Goal: Transaction & Acquisition: Purchase product/service

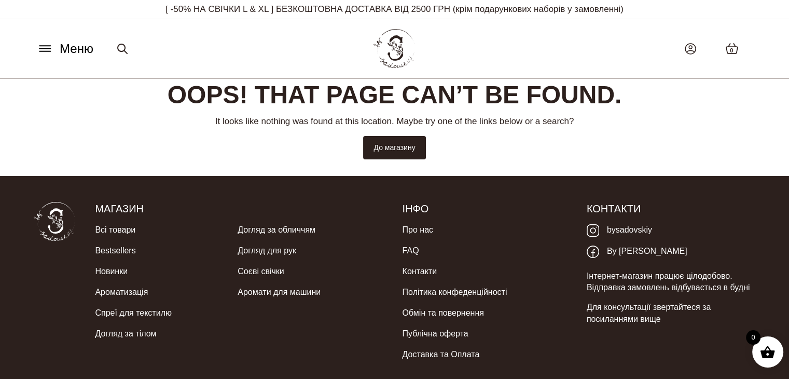
click at [118, 54] on icon at bounding box center [122, 49] width 12 height 12
click at [168, 45] on input "Шукати:" at bounding box center [166, 49] width 109 height 22
type input "******"
click at [221, 38] on button "Шукати" at bounding box center [245, 49] width 49 height 22
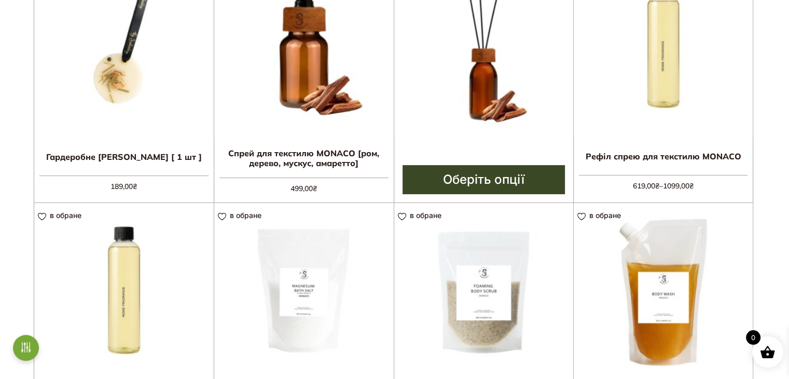
click at [480, 180] on link "Оберіть опції" at bounding box center [483, 179] width 163 height 29
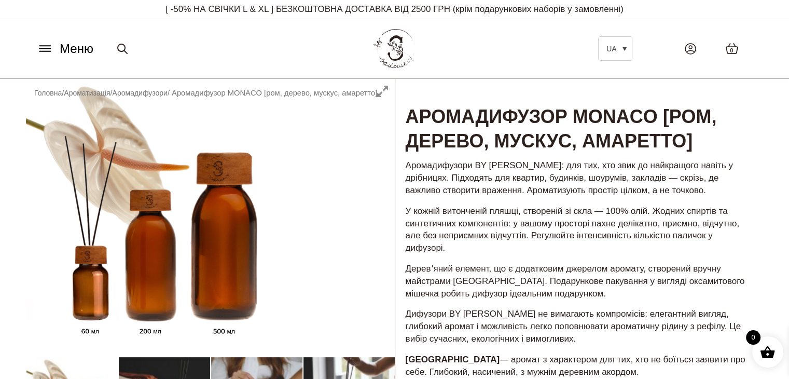
click at [45, 44] on icon at bounding box center [45, 48] width 17 height 11
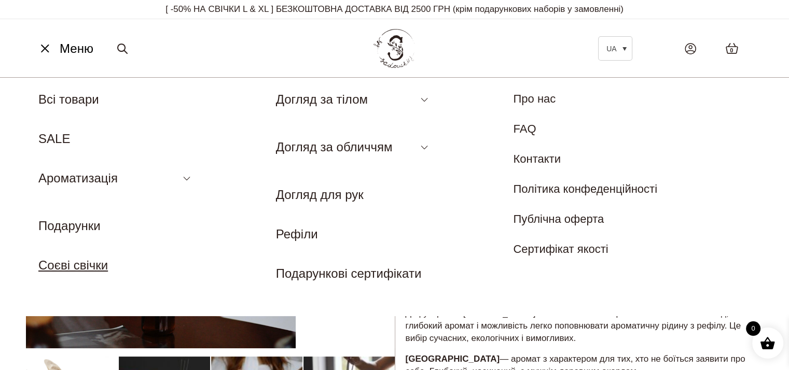
click at [85, 259] on link "Соєві свічки" at bounding box center [72, 265] width 69 height 14
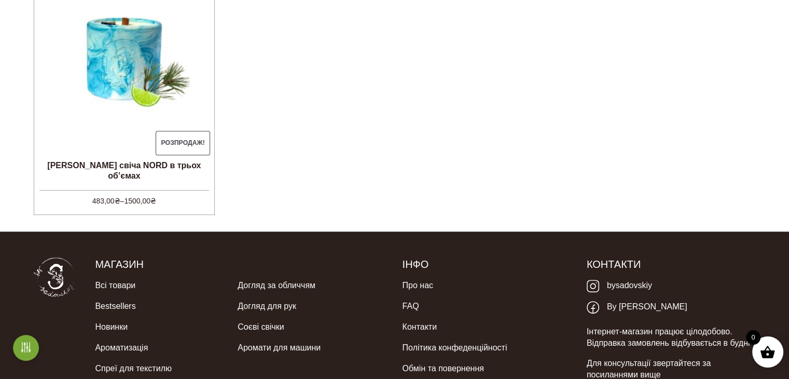
scroll to position [232, 0]
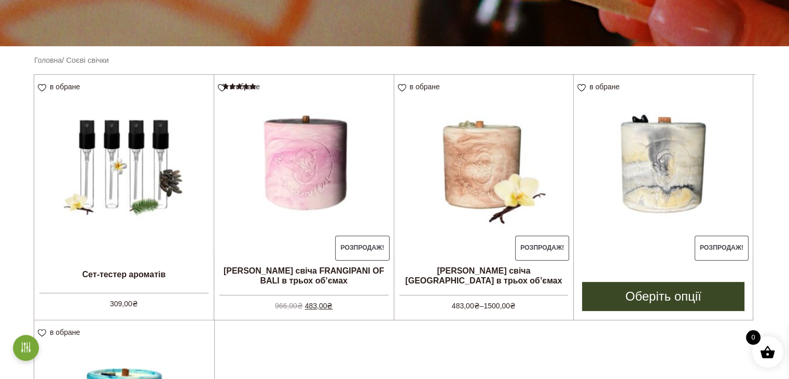
click at [637, 271] on li "в обране View wishlist Розпродаж! Соєва свіча MONACO в трьох об’ємах 483,00 ₴ –…" at bounding box center [663, 197] width 180 height 245
click at [642, 290] on link "Оберіть опції" at bounding box center [663, 296] width 162 height 29
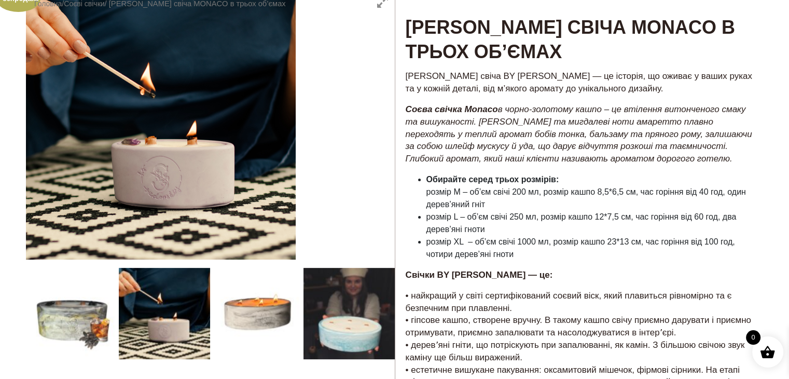
scroll to position [89, 0]
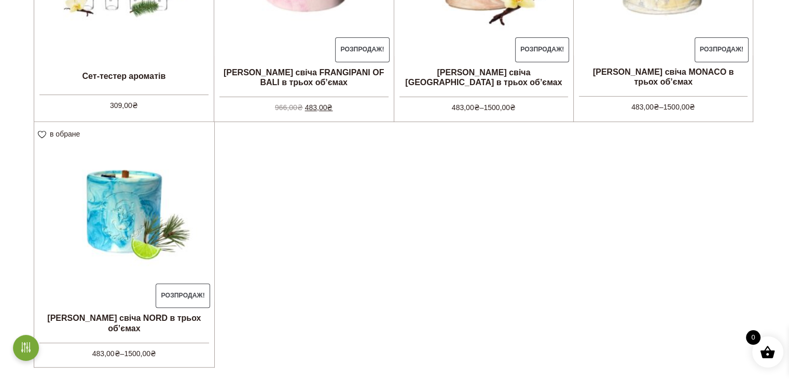
scroll to position [431, 0]
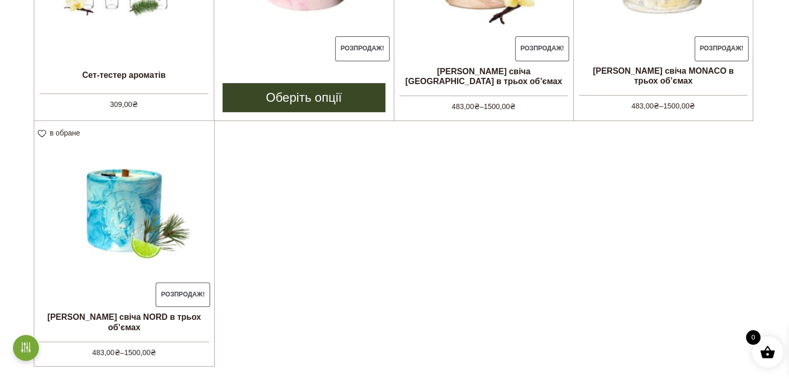
click at [299, 109] on link "Оберіть опції" at bounding box center [303, 97] width 163 height 29
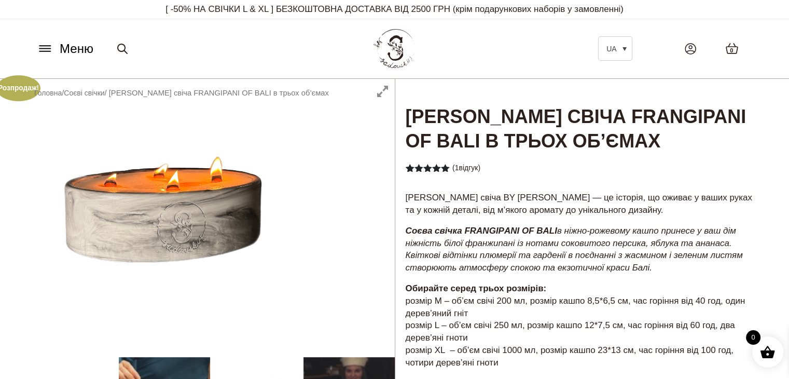
click at [585, 284] on p "Обирайте серед трьох розмірів: розмір М – об’єм свічі 200 мл, розмір кашпо 8,5*…" at bounding box center [579, 325] width 347 height 87
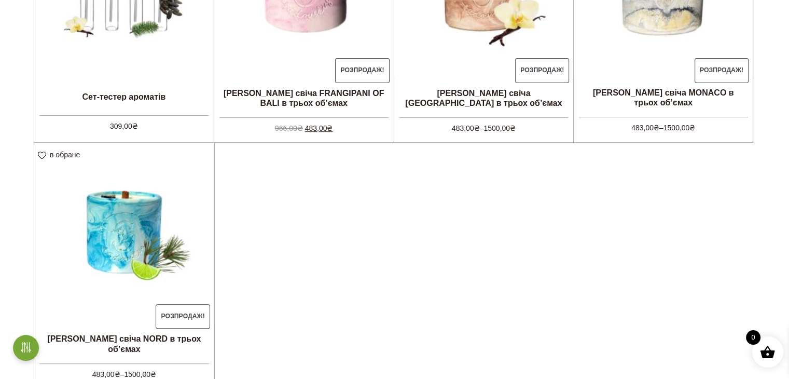
scroll to position [402, 0]
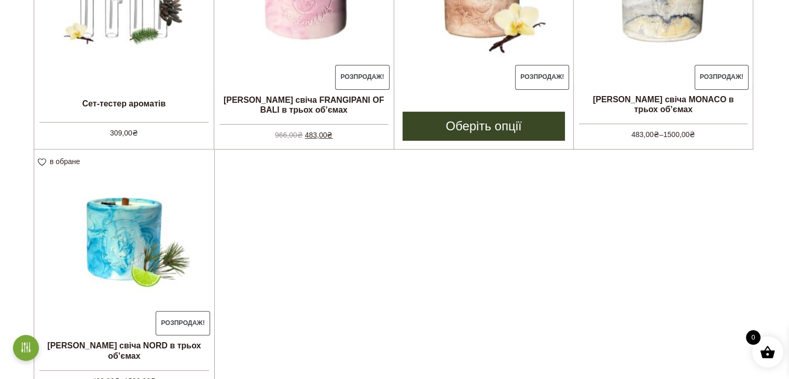
click at [442, 131] on link "Оберіть опції" at bounding box center [483, 125] width 163 height 29
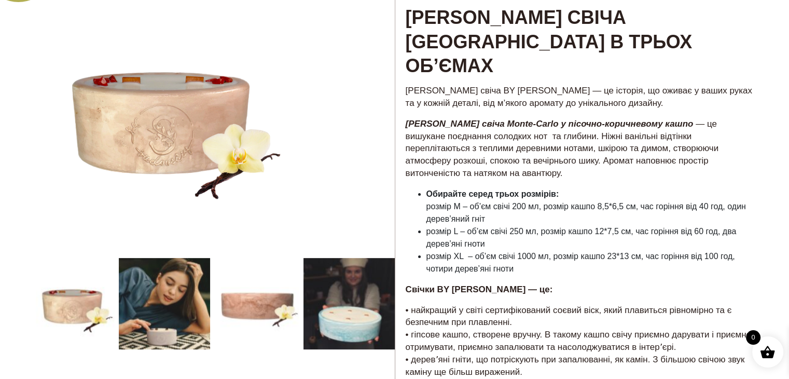
scroll to position [100, 0]
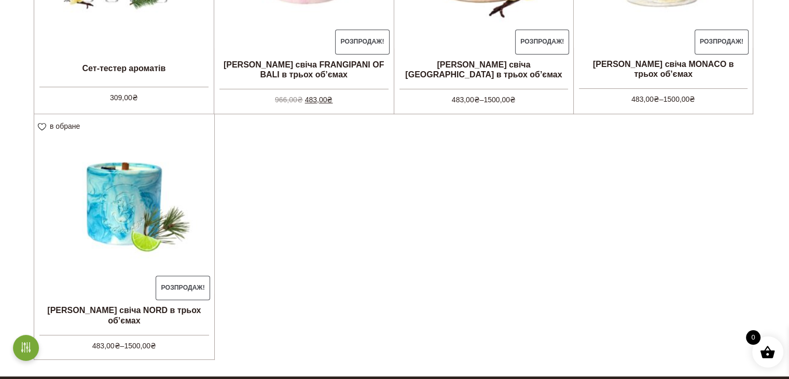
scroll to position [443, 0]
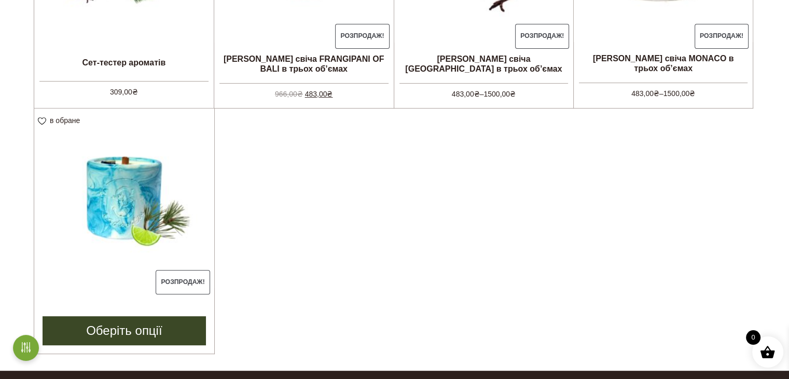
click at [144, 302] on li "в обране View wishlist Розпродаж! Соєва свіча NORD в трьох об’ємах 483,00 ₴ – 1…" at bounding box center [124, 231] width 181 height 246
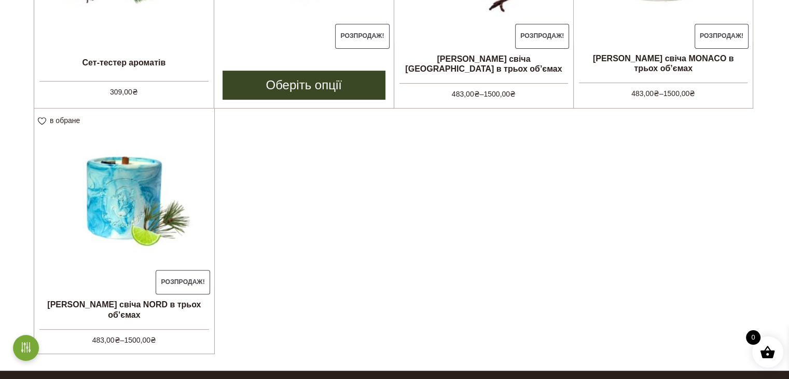
click at [363, 84] on link "Оберіть опції" at bounding box center [303, 85] width 163 height 29
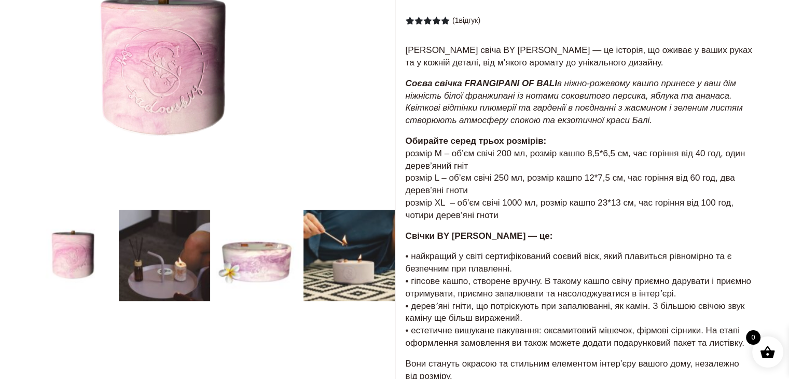
scroll to position [149, 0]
